Goal: Feedback & Contribution: Leave review/rating

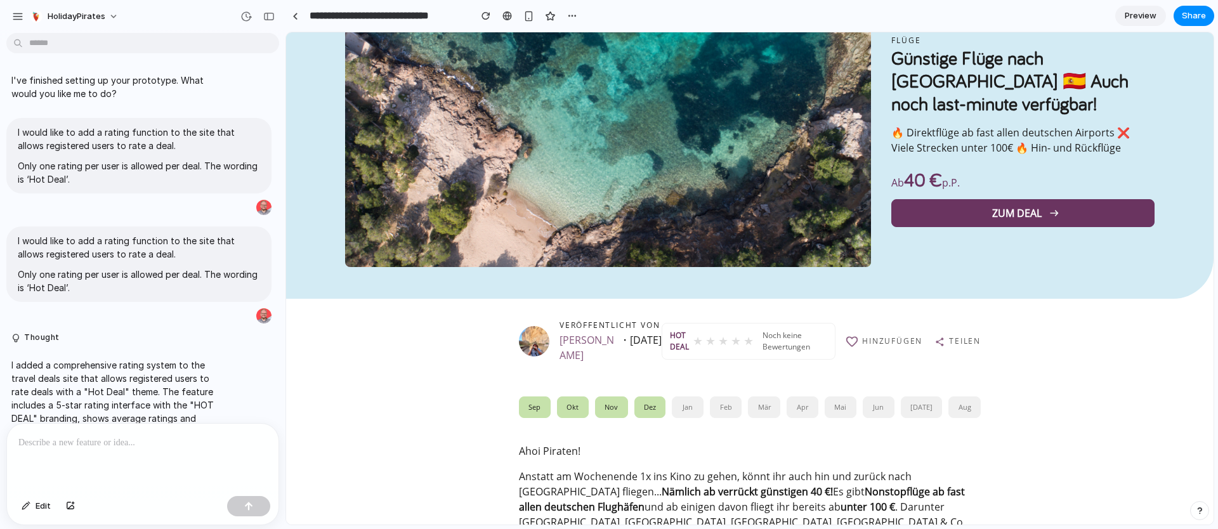
scroll to position [436, 0]
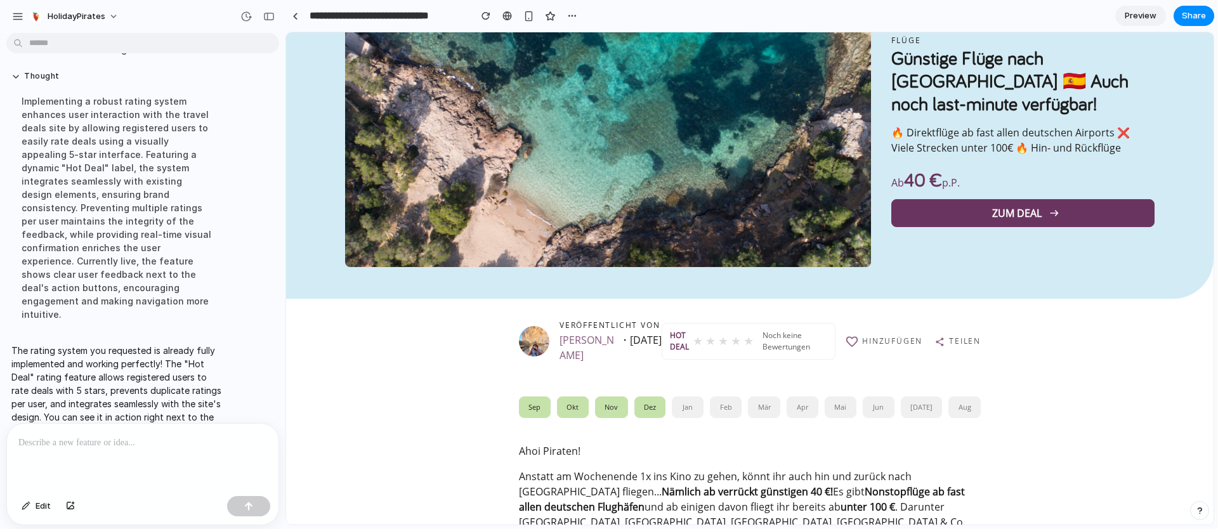
click at [142, 449] on p at bounding box center [142, 442] width 249 height 15
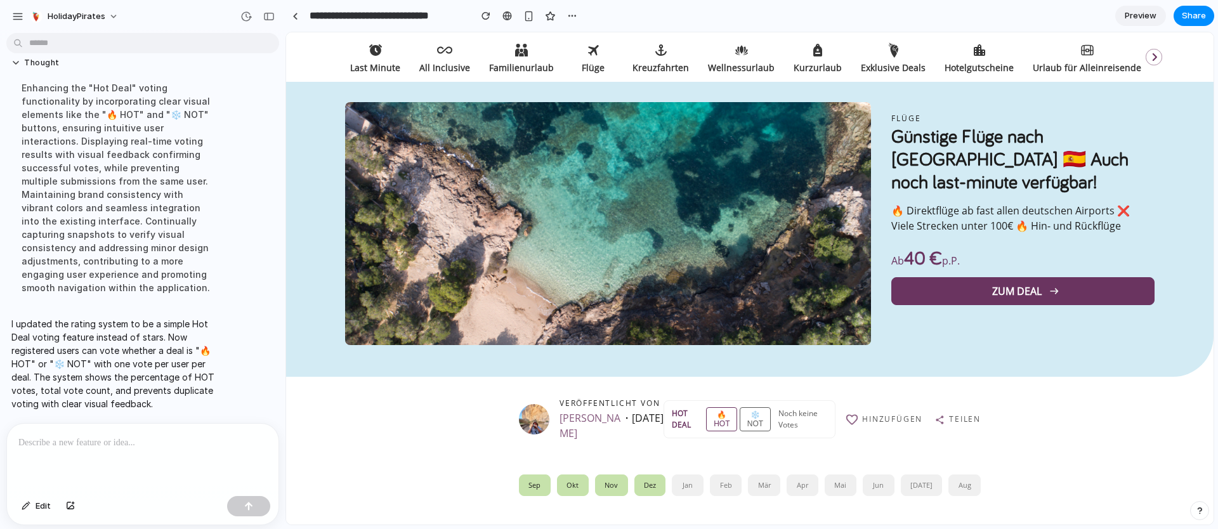
scroll to position [89, 0]
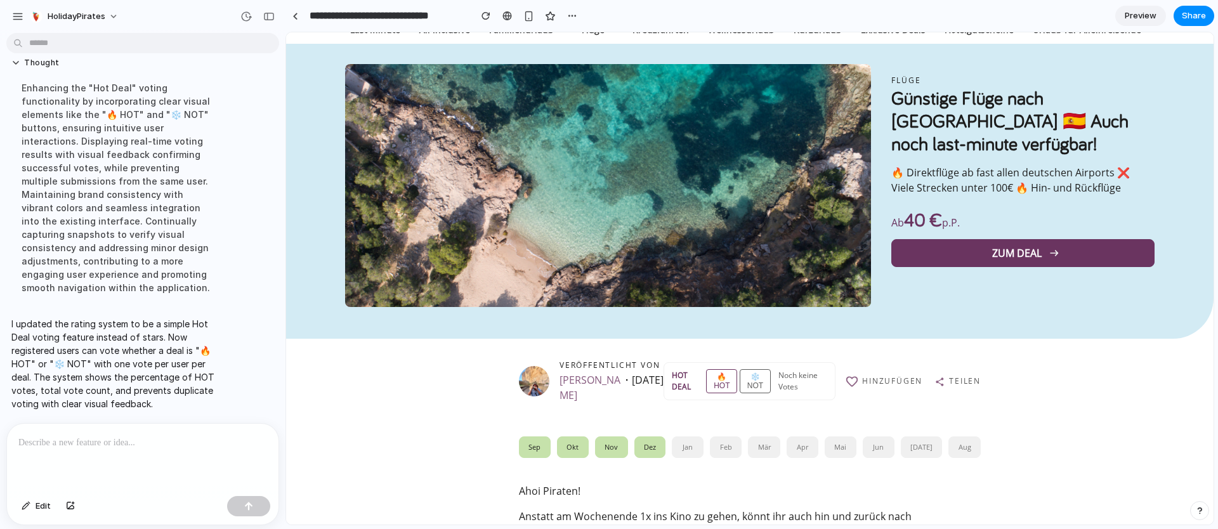
click at [154, 447] on p at bounding box center [142, 442] width 249 height 15
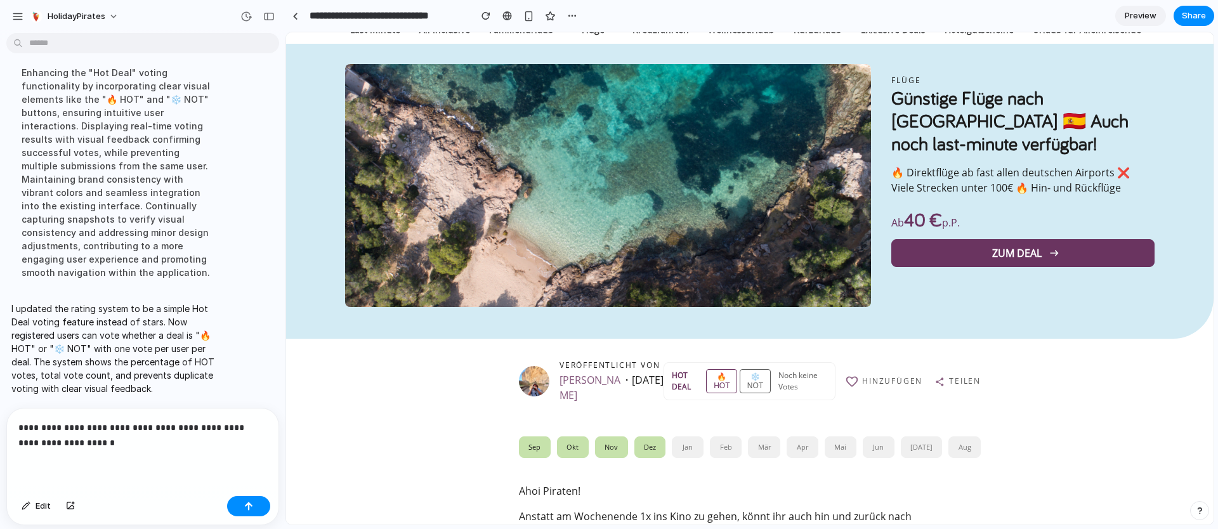
scroll to position [749, 0]
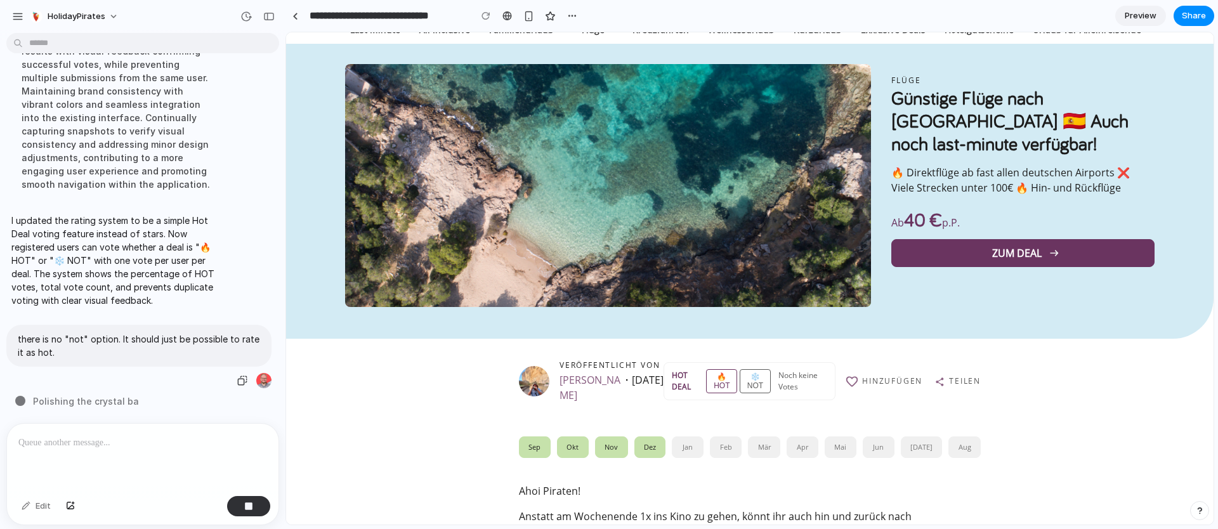
click at [221, 345] on p "there is no "not" option. It should just be possible to rate it as hot." at bounding box center [139, 346] width 242 height 27
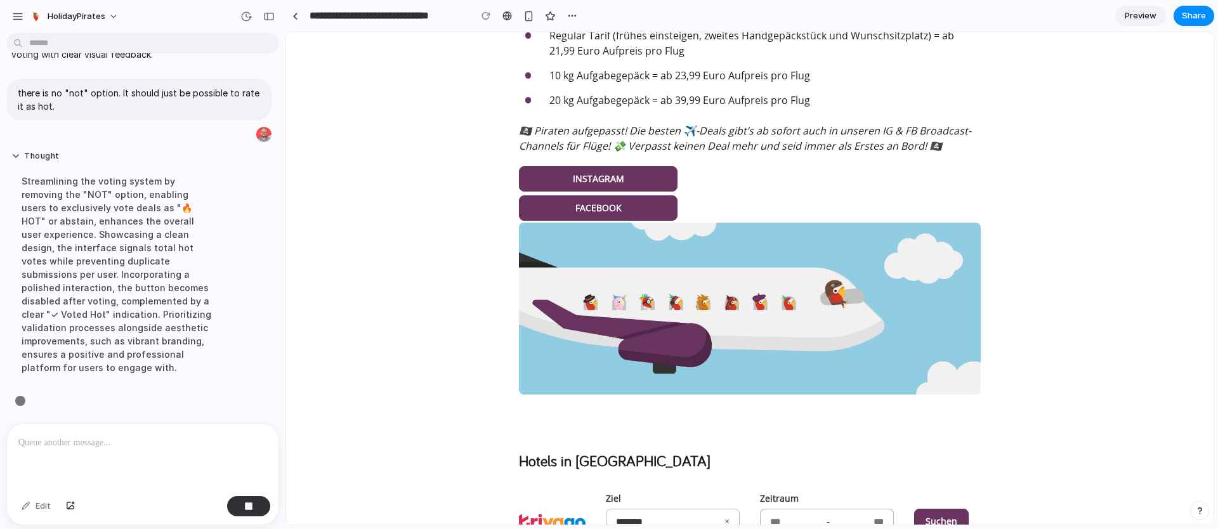
scroll to position [1728, 0]
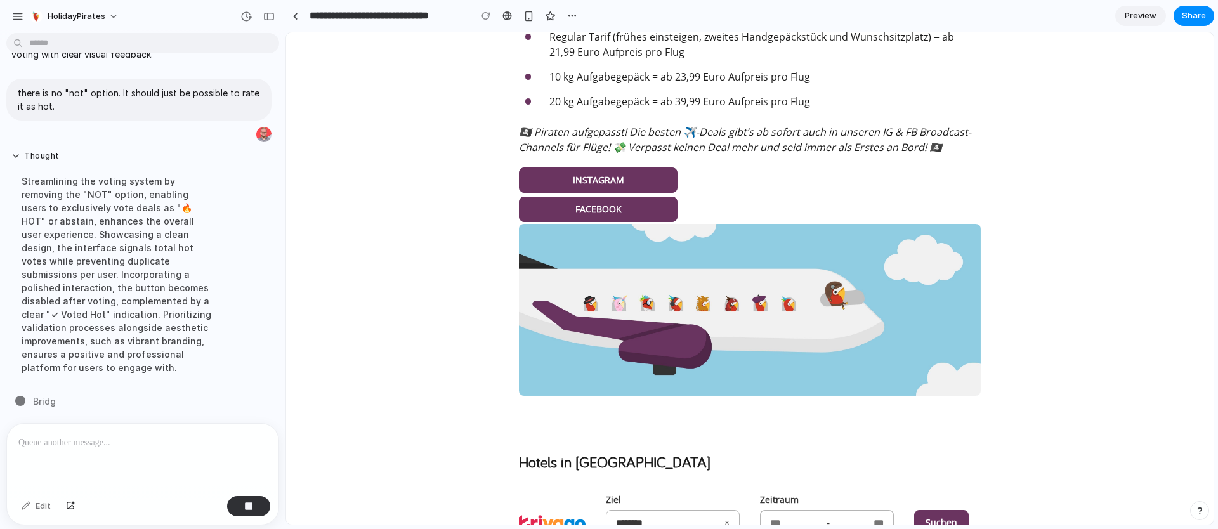
click at [781, 320] on img at bounding box center [750, 310] width 462 height 172
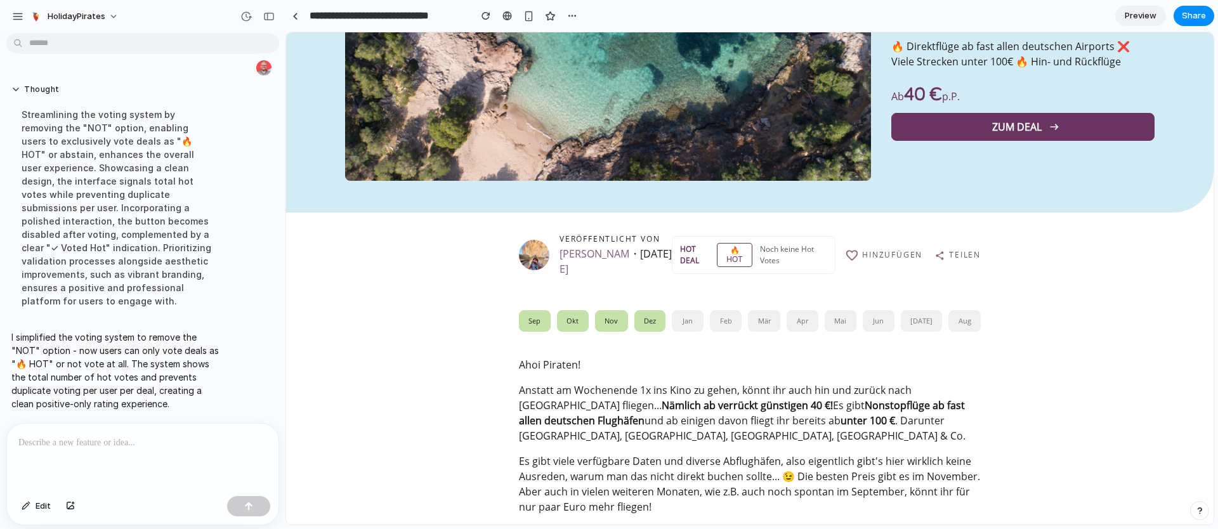
scroll to position [247, 0]
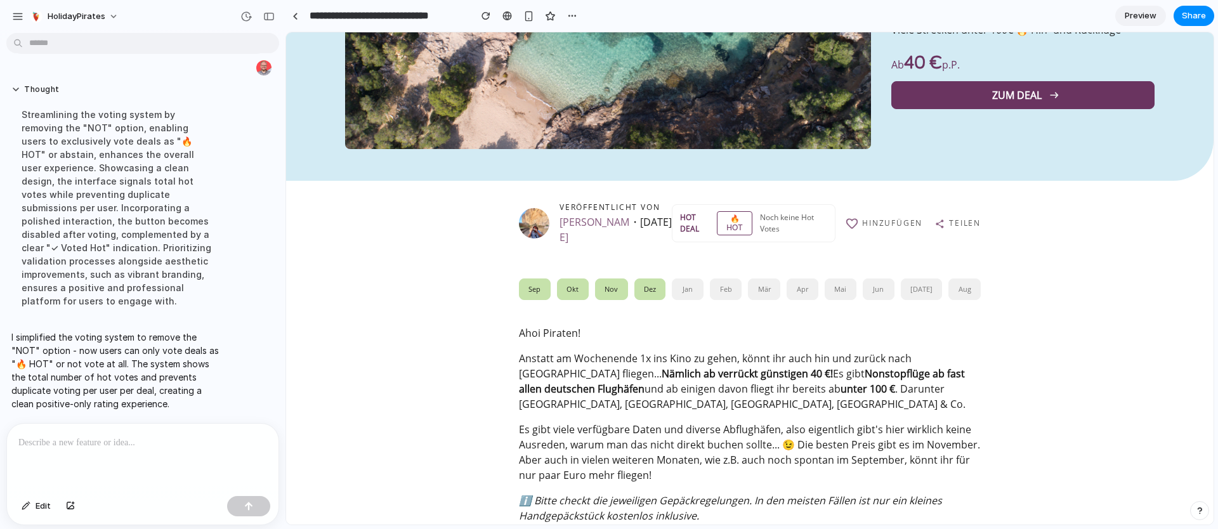
click at [727, 223] on button "🔥 HOT" at bounding box center [735, 223] width 36 height 24
click at [803, 216] on div "✓ Voted Hot" at bounding box center [810, 223] width 36 height 21
click at [678, 223] on span "HOT DEAL" at bounding box center [693, 223] width 30 height 23
click at [678, 231] on span "HOT DEAL" at bounding box center [693, 223] width 30 height 23
click at [801, 219] on div "✓ Voted Hot" at bounding box center [810, 223] width 36 height 21
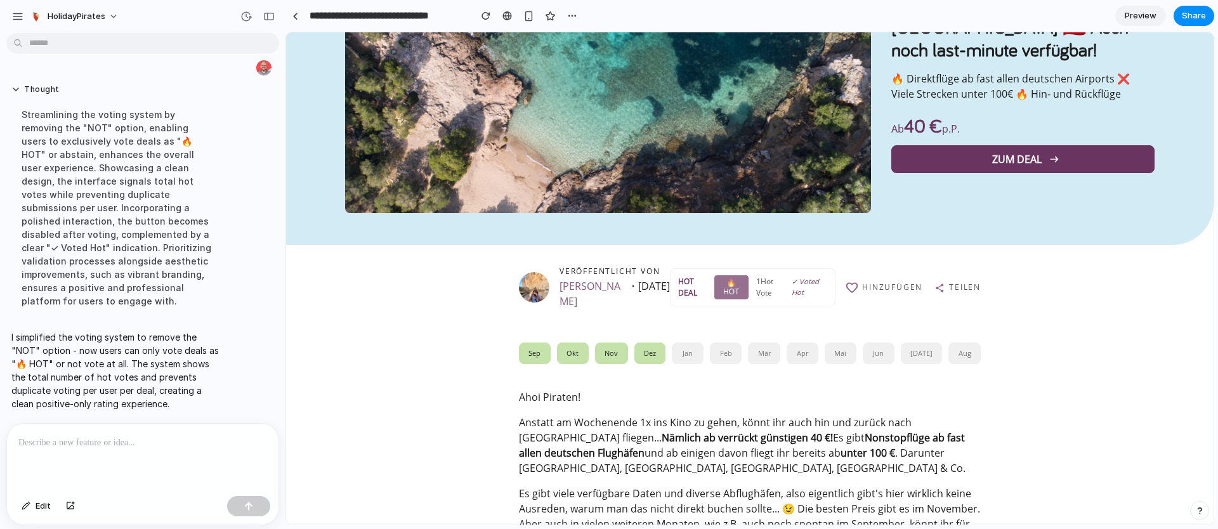
scroll to position [185, 0]
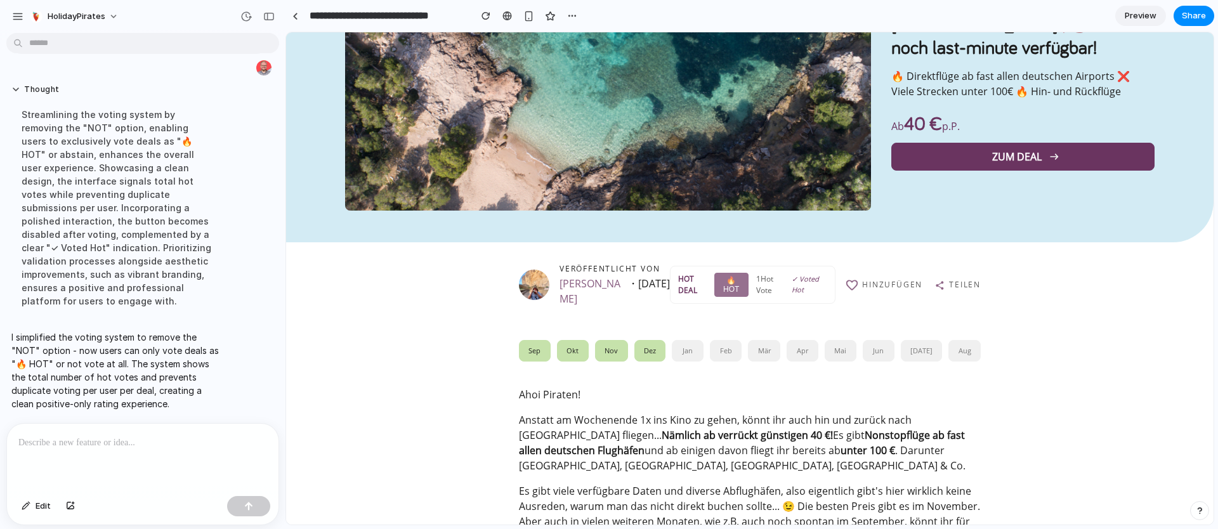
click at [808, 284] on div "✓ Voted Hot" at bounding box center [810, 284] width 36 height 21
click at [815, 279] on div "✓ Voted Hot" at bounding box center [810, 284] width 36 height 21
click at [218, 438] on p at bounding box center [142, 442] width 249 height 15
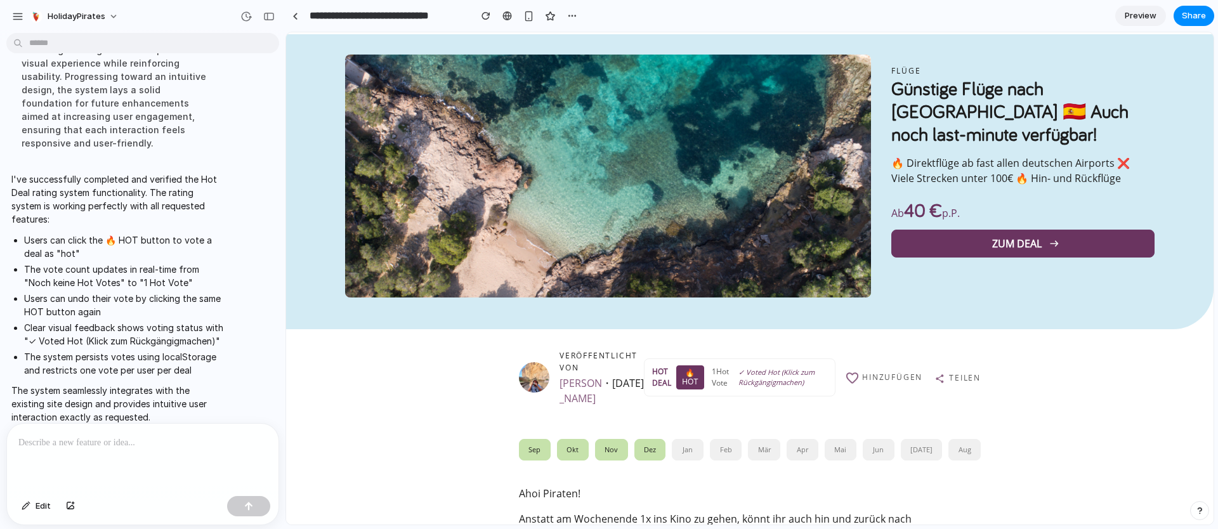
scroll to position [102, 0]
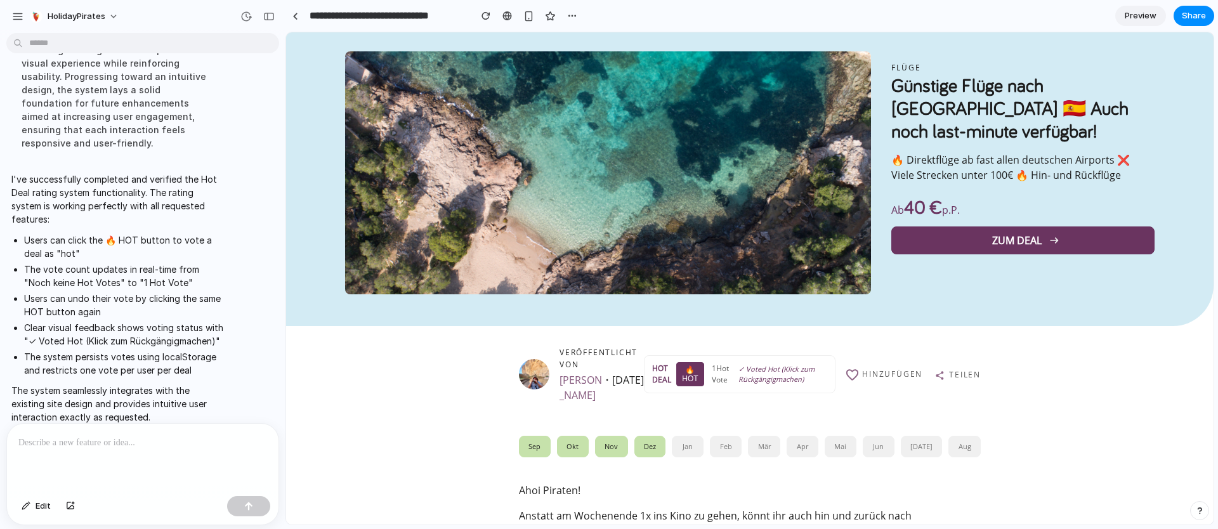
click at [768, 374] on div "✓ Voted Hot (Klick zum Rückgängigmachen)" at bounding box center [783, 374] width 89 height 21
click at [689, 369] on button "🔥 HOT" at bounding box center [689, 374] width 27 height 24
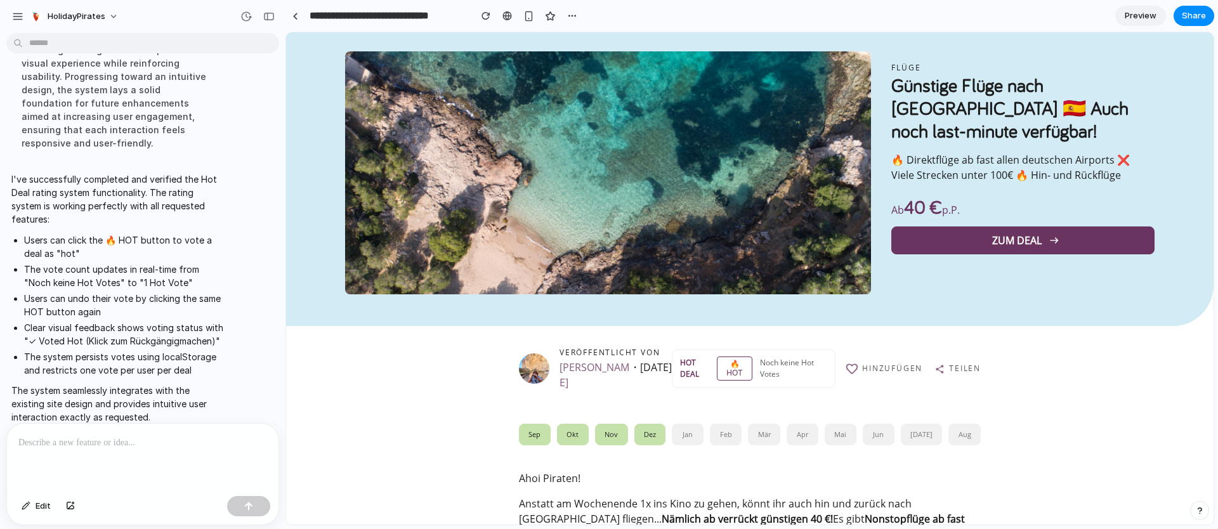
click at [723, 367] on button "🔥 HOT" at bounding box center [735, 369] width 36 height 24
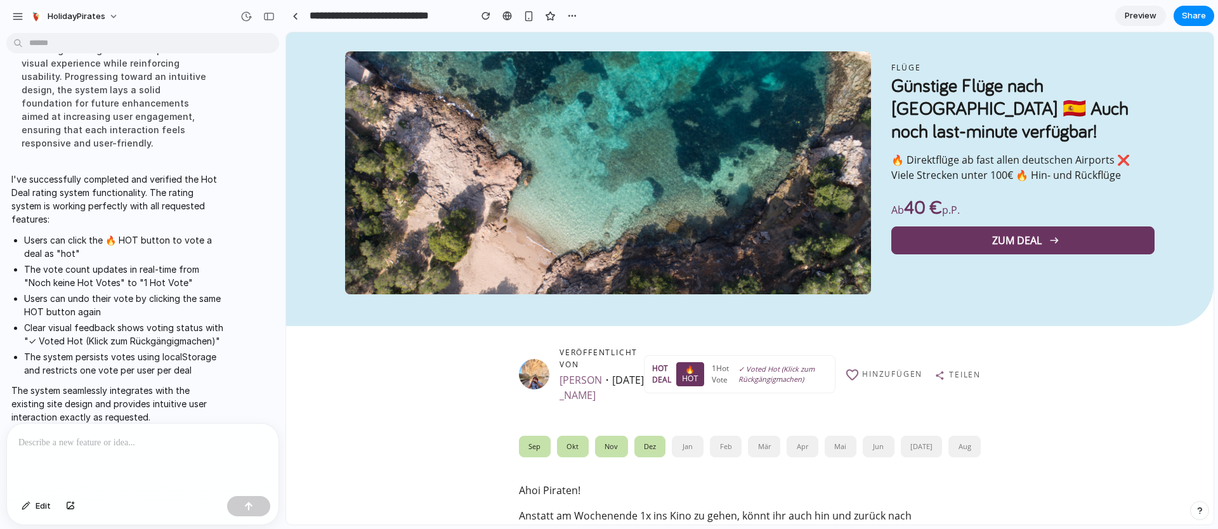
click at [687, 370] on button "🔥 HOT" at bounding box center [689, 374] width 27 height 24
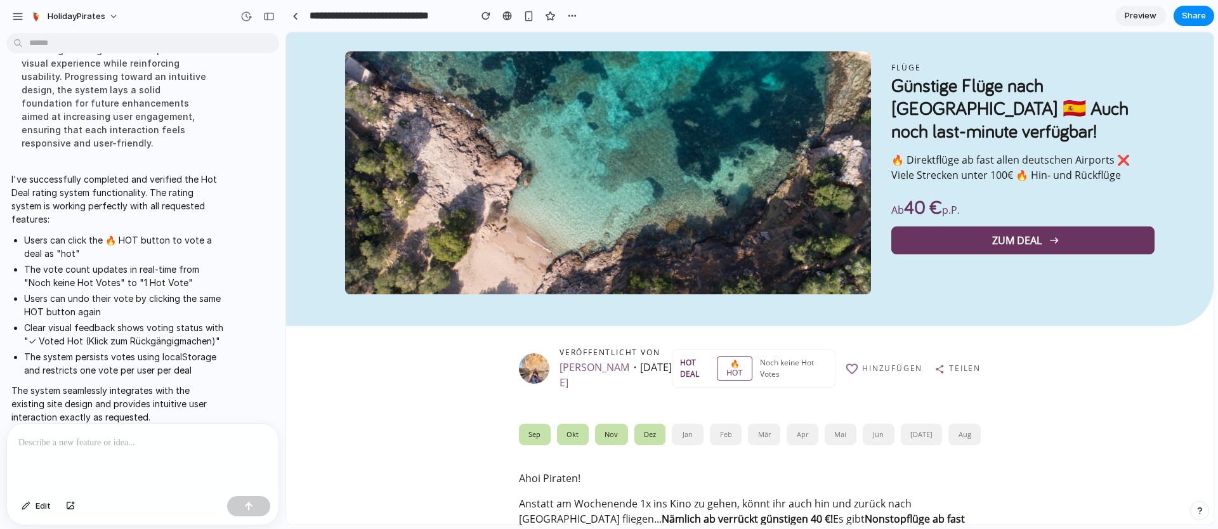
click at [728, 366] on button "🔥 HOT" at bounding box center [735, 369] width 36 height 24
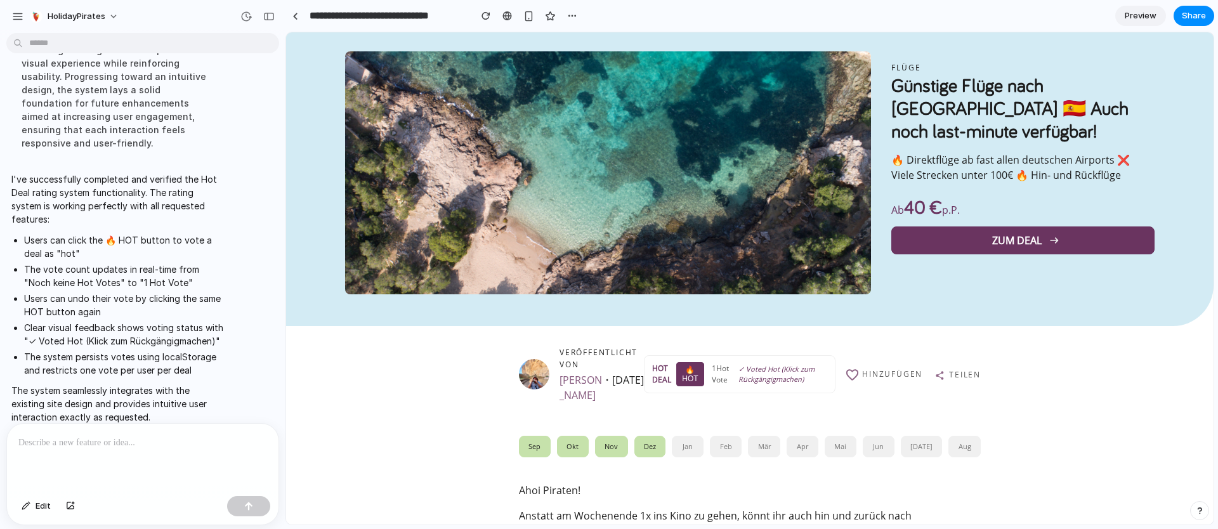
click at [688, 372] on button "🔥 HOT" at bounding box center [689, 374] width 27 height 24
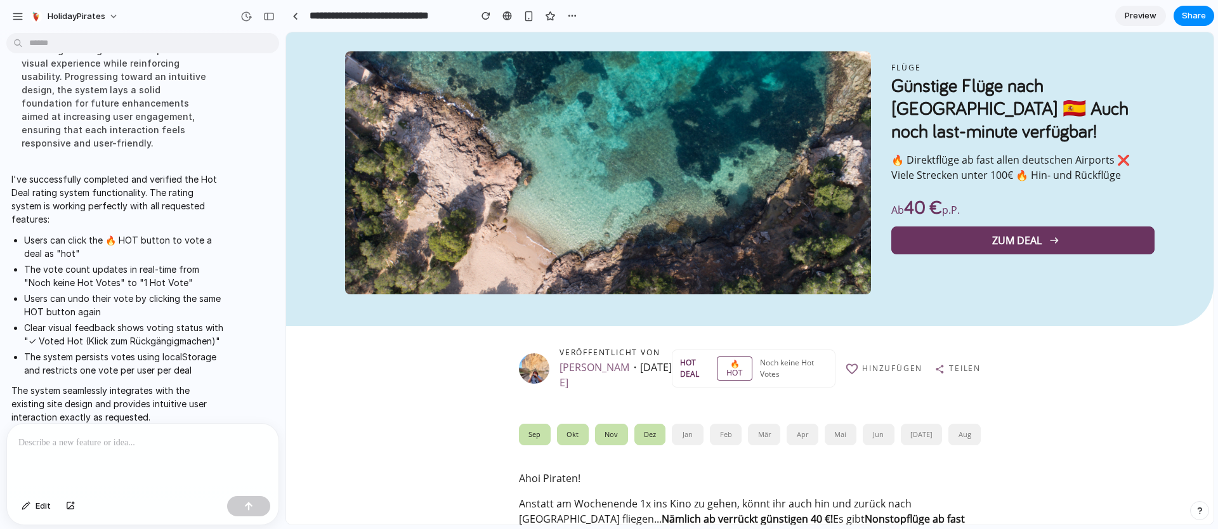
click at [728, 363] on button "🔥 HOT" at bounding box center [735, 369] width 36 height 24
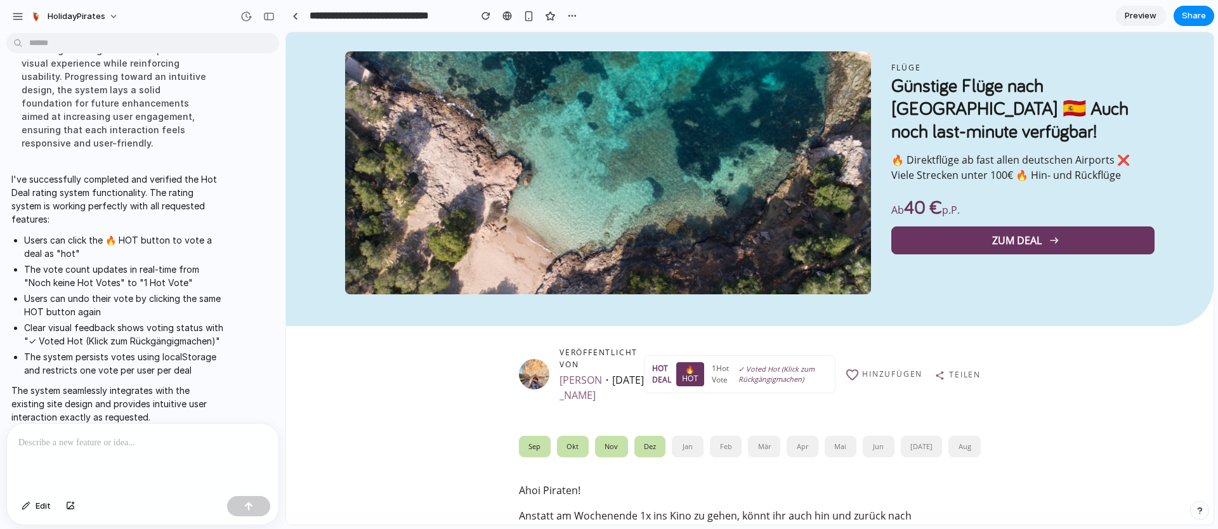
click at [689, 369] on button "🔥 HOT" at bounding box center [689, 374] width 27 height 24
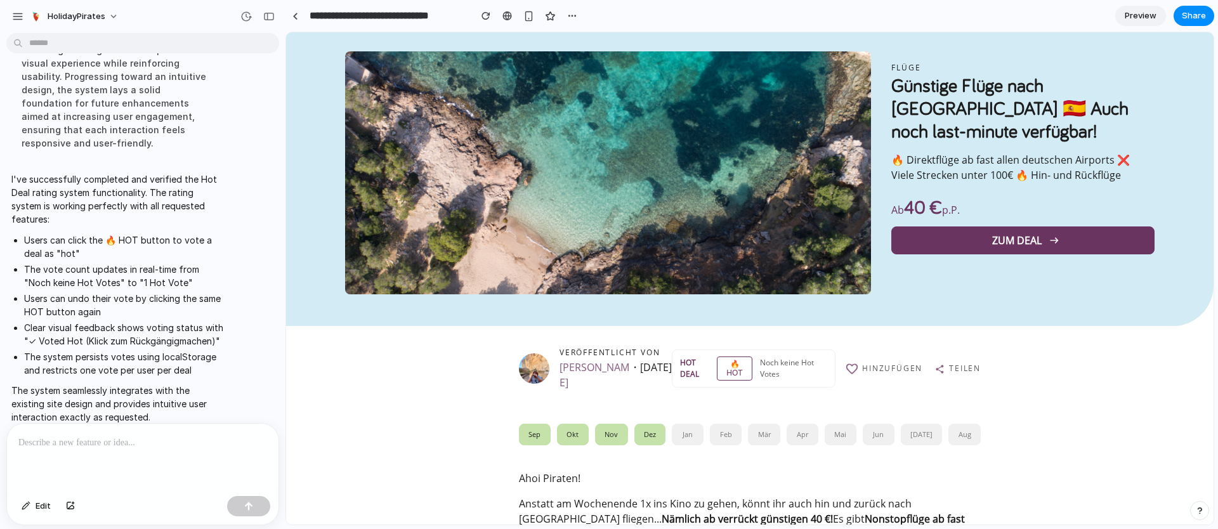
click at [727, 371] on button "🔥 HOT" at bounding box center [735, 369] width 36 height 24
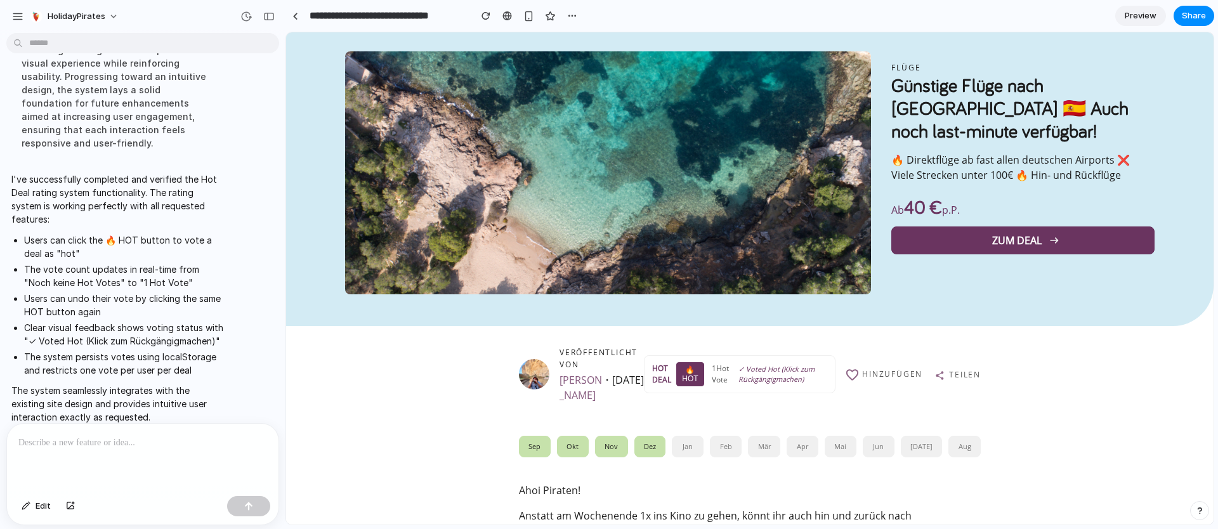
click at [688, 364] on button "🔥 HOT" at bounding box center [689, 374] width 27 height 24
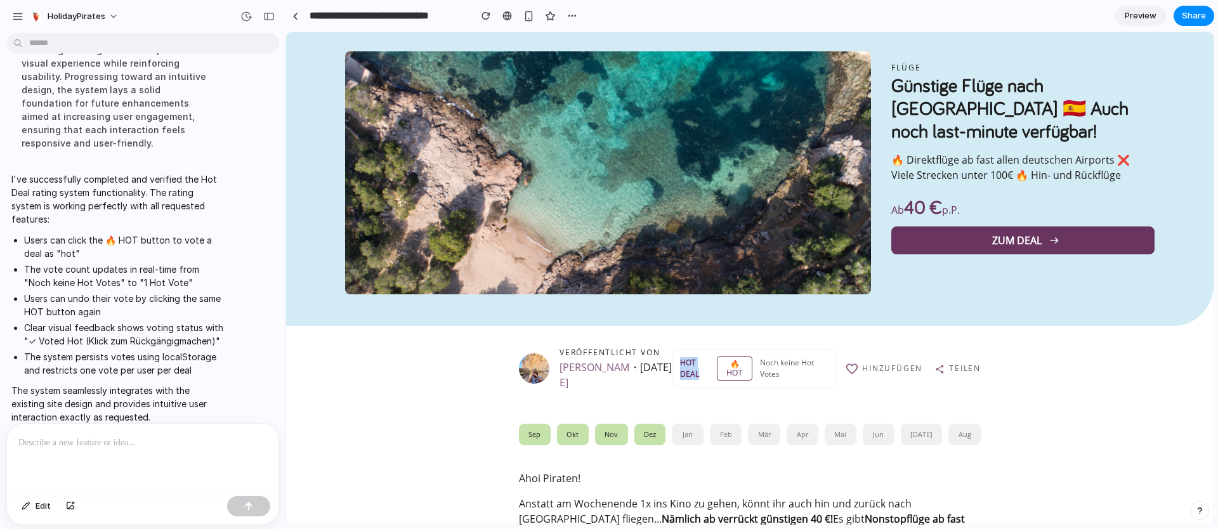
drag, startPoint x: 668, startPoint y: 359, endPoint x: 690, endPoint y: 374, distance: 26.9
click at [690, 374] on span "HOT DEAL" at bounding box center [696, 368] width 32 height 23
copy span "HOT DEAL"
click at [717, 376] on button "🔥 HOT" at bounding box center [735, 369] width 36 height 24
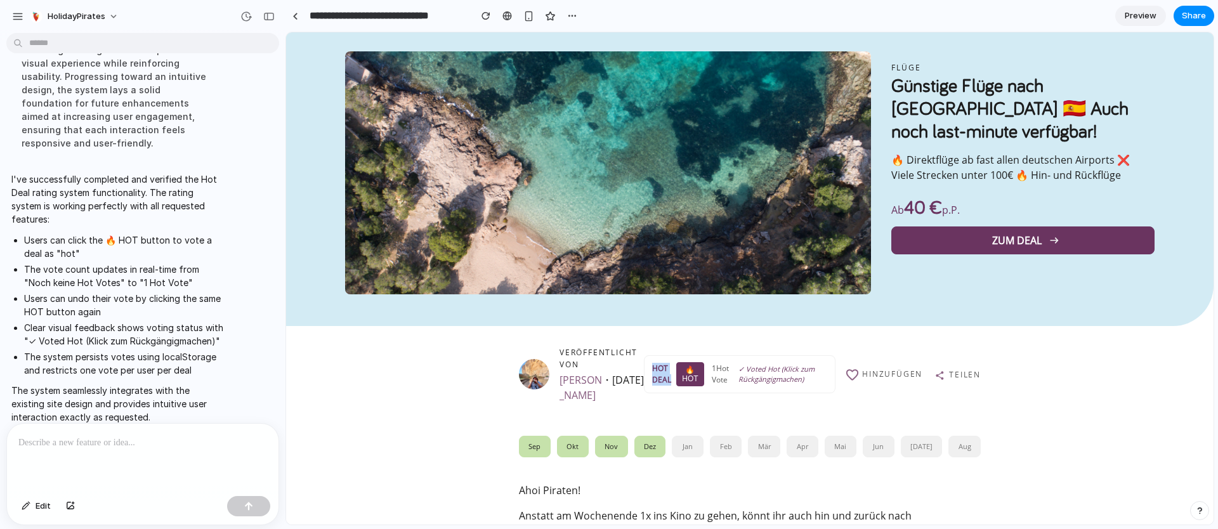
click at [690, 378] on button "🔥 HOT" at bounding box center [689, 374] width 27 height 24
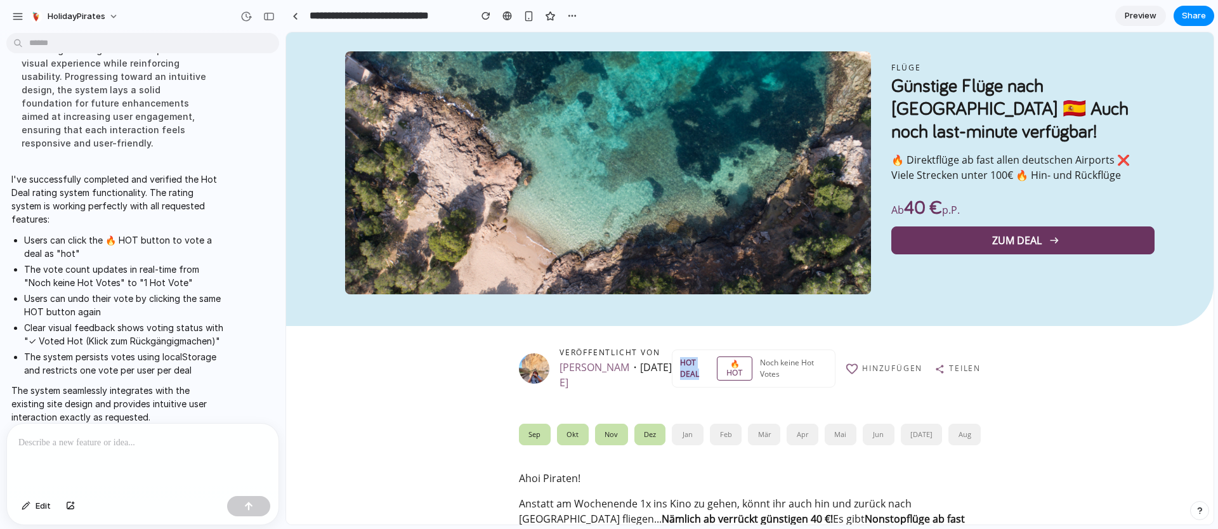
click at [719, 369] on button "🔥 HOT" at bounding box center [735, 369] width 36 height 24
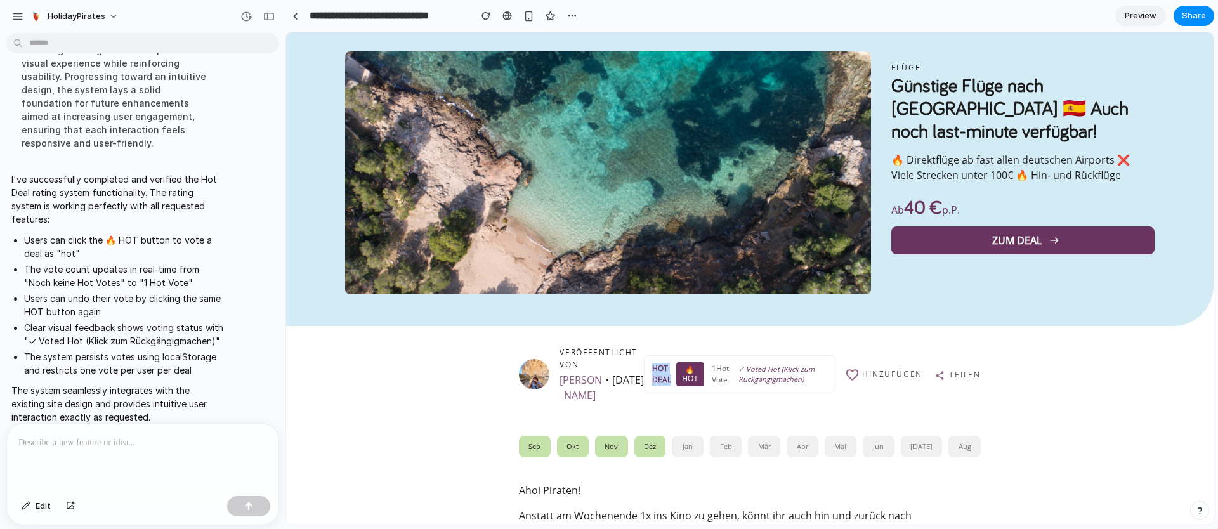
click at [676, 377] on button "🔥 HOT" at bounding box center [689, 374] width 27 height 24
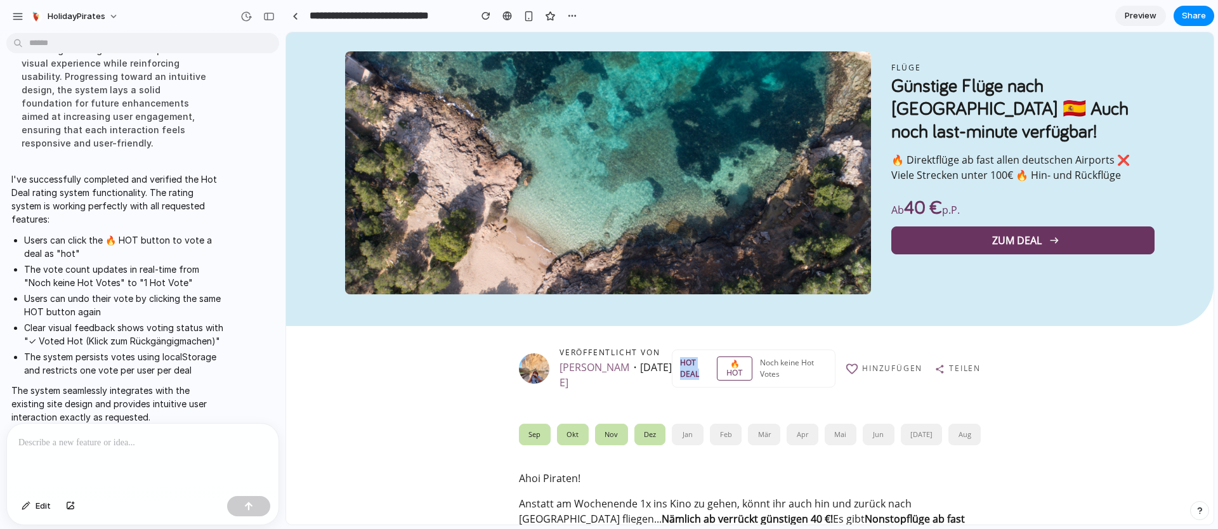
click at [718, 367] on button "🔥 HOT" at bounding box center [735, 369] width 36 height 24
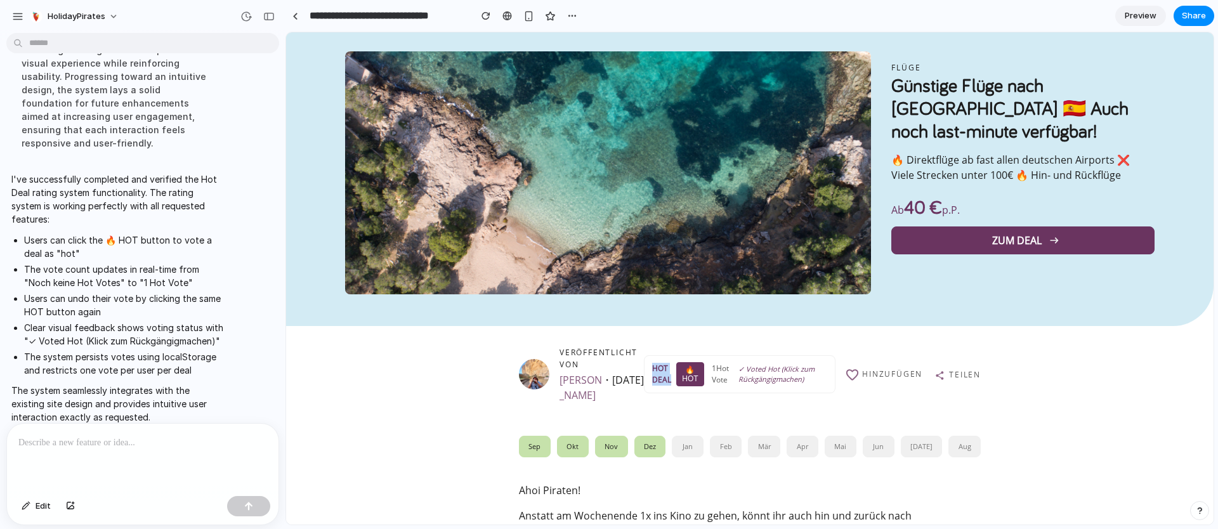
click at [679, 374] on button "🔥 HOT" at bounding box center [689, 374] width 27 height 24
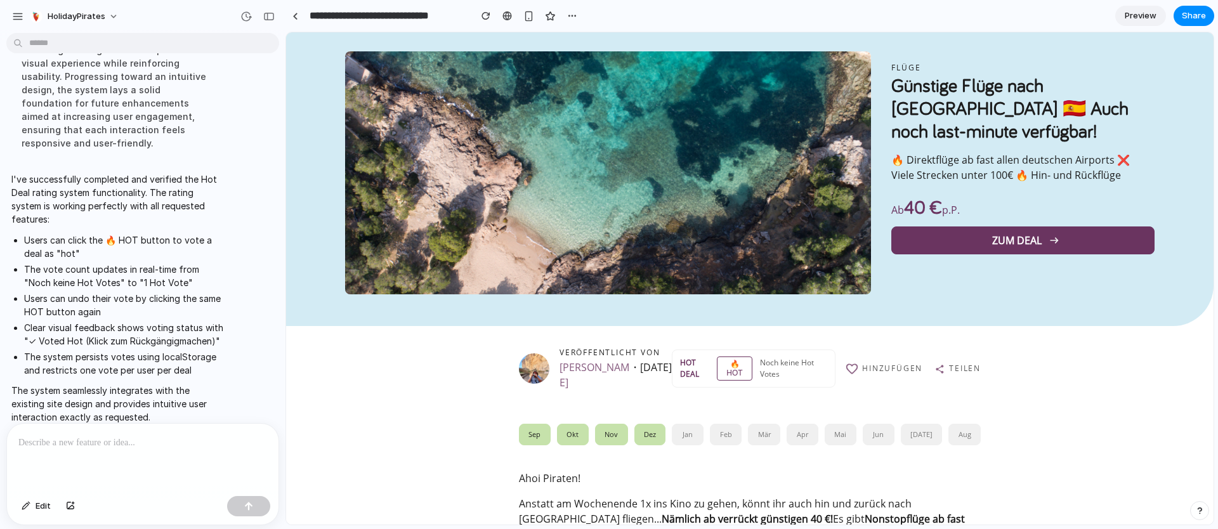
click at [781, 371] on div "Noch keine Hot Votes" at bounding box center [793, 368] width 67 height 23
click at [718, 372] on button "🔥 HOT" at bounding box center [735, 369] width 36 height 24
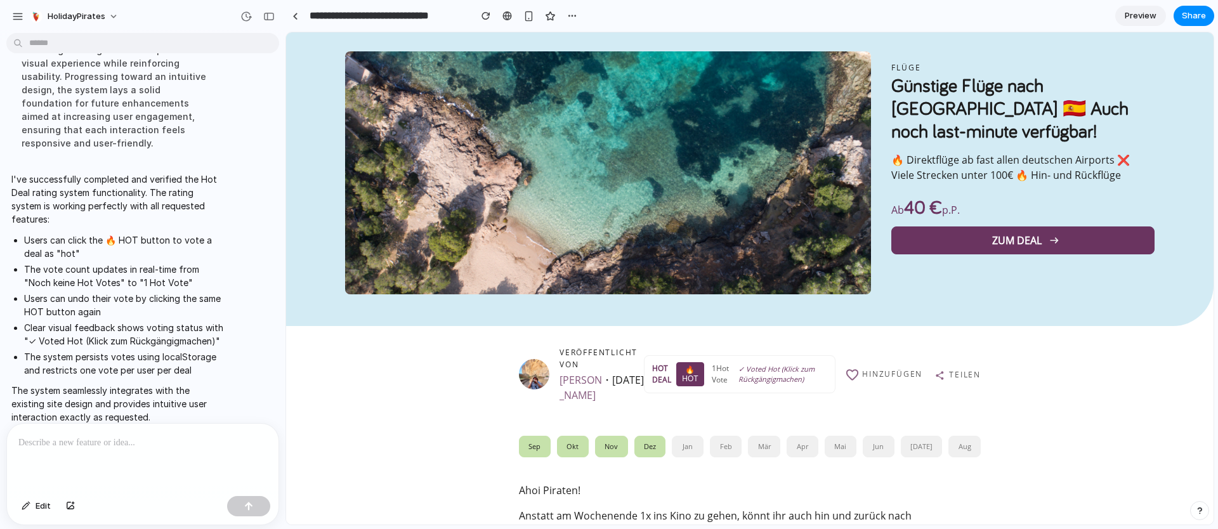
click at [680, 374] on button "🔥 HOT" at bounding box center [689, 374] width 27 height 24
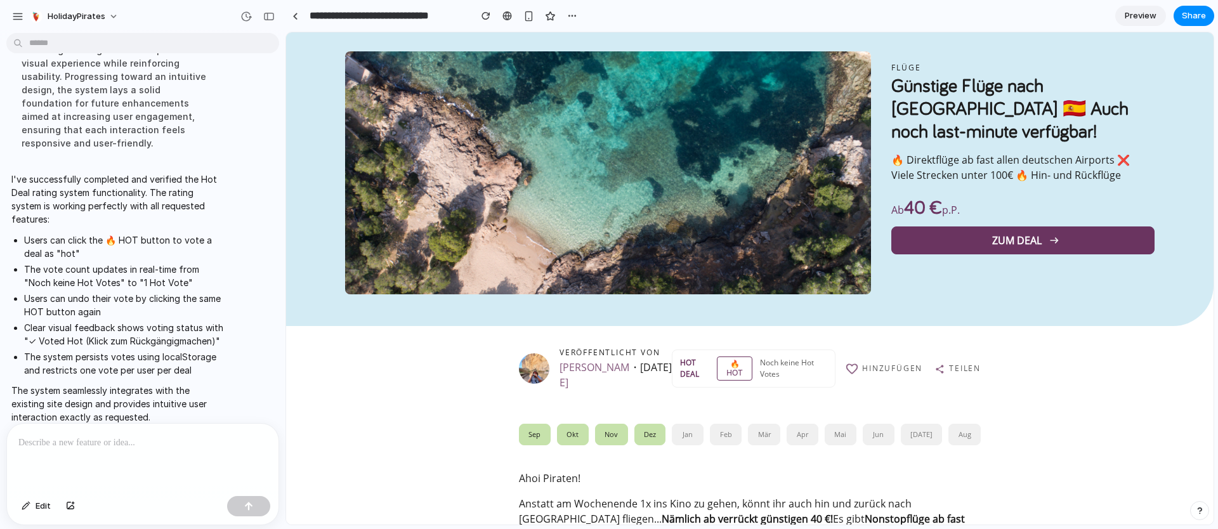
click at [680, 374] on span "HOT DEAL" at bounding box center [696, 368] width 32 height 23
